Goal: Navigation & Orientation: Go to known website

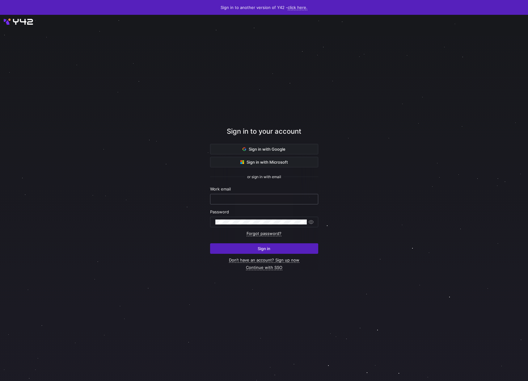
click at [280, 194] on div at bounding box center [264, 199] width 108 height 11
click at [280, 202] on div at bounding box center [264, 199] width 98 height 10
click at [0, 381] on com-1password-button at bounding box center [0, 381] width 0 height 0
type input "[PERSON_NAME][EMAIL_ADDRESS][DOMAIN_NAME]"
